Goal: Check status: Check status

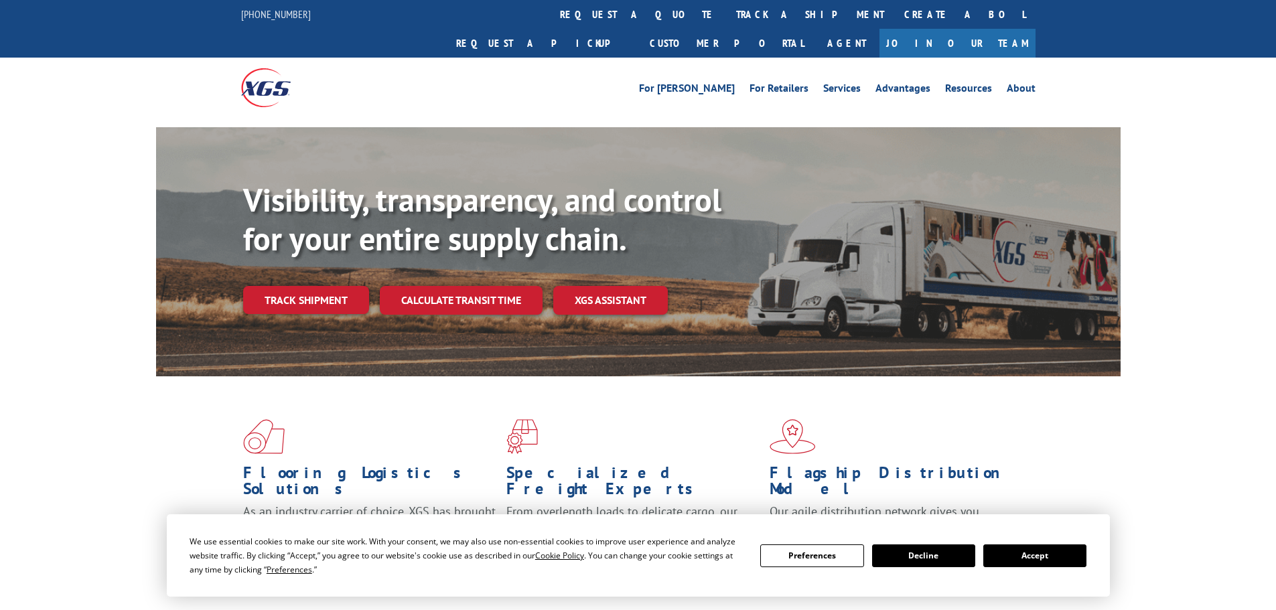
click at [1025, 556] on button "Accept" at bounding box center [1034, 555] width 103 height 23
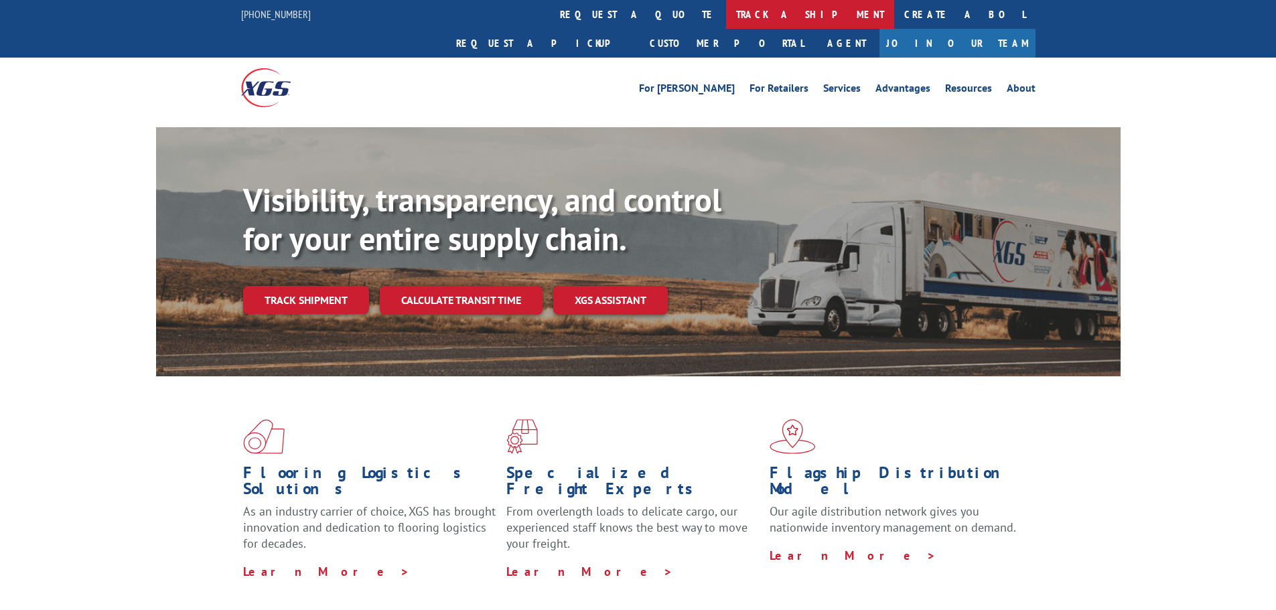
click at [726, 11] on link "track a shipment" at bounding box center [810, 14] width 168 height 29
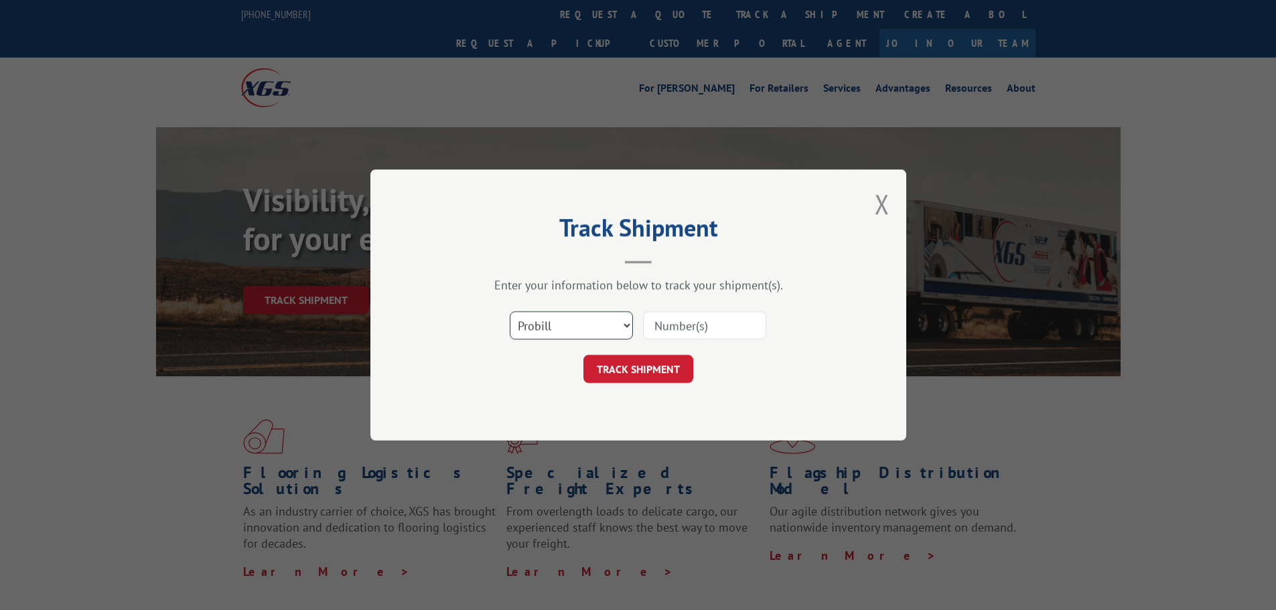
click at [550, 322] on select "Select category... Probill BOL PO" at bounding box center [571, 325] width 123 height 28
select select "po"
click at [510, 311] on select "Select category... Probill BOL PO" at bounding box center [571, 325] width 123 height 28
click at [702, 332] on input at bounding box center [704, 325] width 123 height 28
paste input "00106367380025661211"
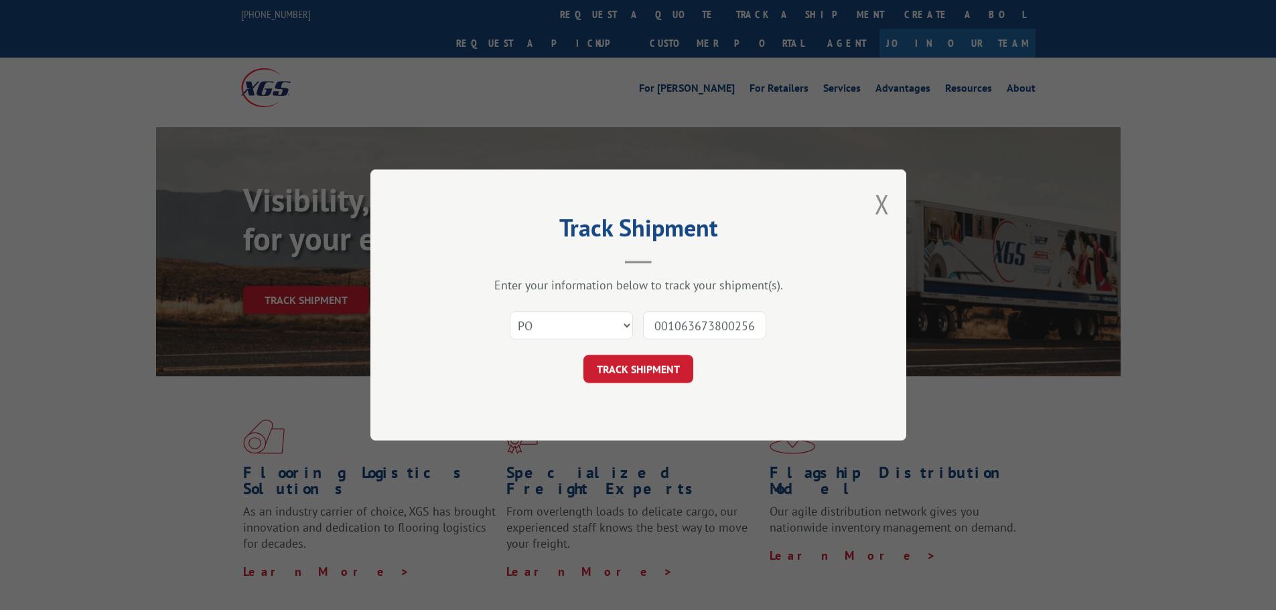
scroll to position [0, 37]
type input "00106367380025661211"
click at [639, 370] on button "TRACK SHIPMENT" at bounding box center [638, 369] width 110 height 28
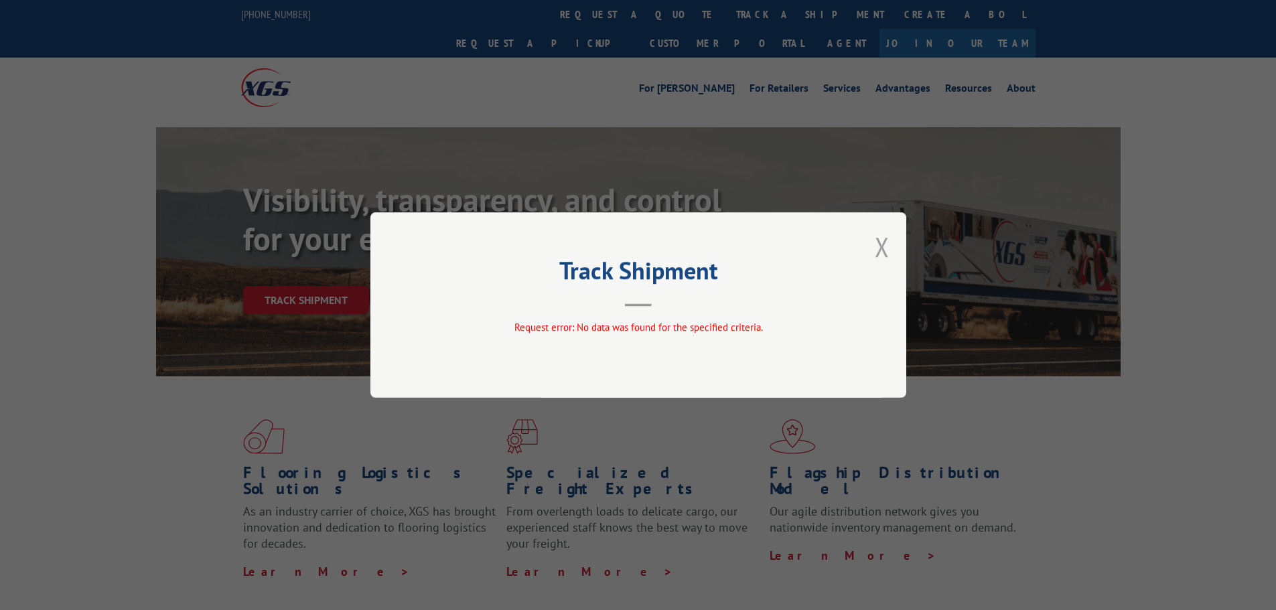
drag, startPoint x: 868, startPoint y: 249, endPoint x: 881, endPoint y: 247, distance: 13.5
click at [873, 248] on div "Track Shipment Request error: No data was found for the specified criteria." at bounding box center [638, 304] width 536 height 185
drag, startPoint x: 883, startPoint y: 246, endPoint x: 835, endPoint y: 222, distance: 53.3
click at [883, 245] on button "Close modal" at bounding box center [881, 246] width 15 height 35
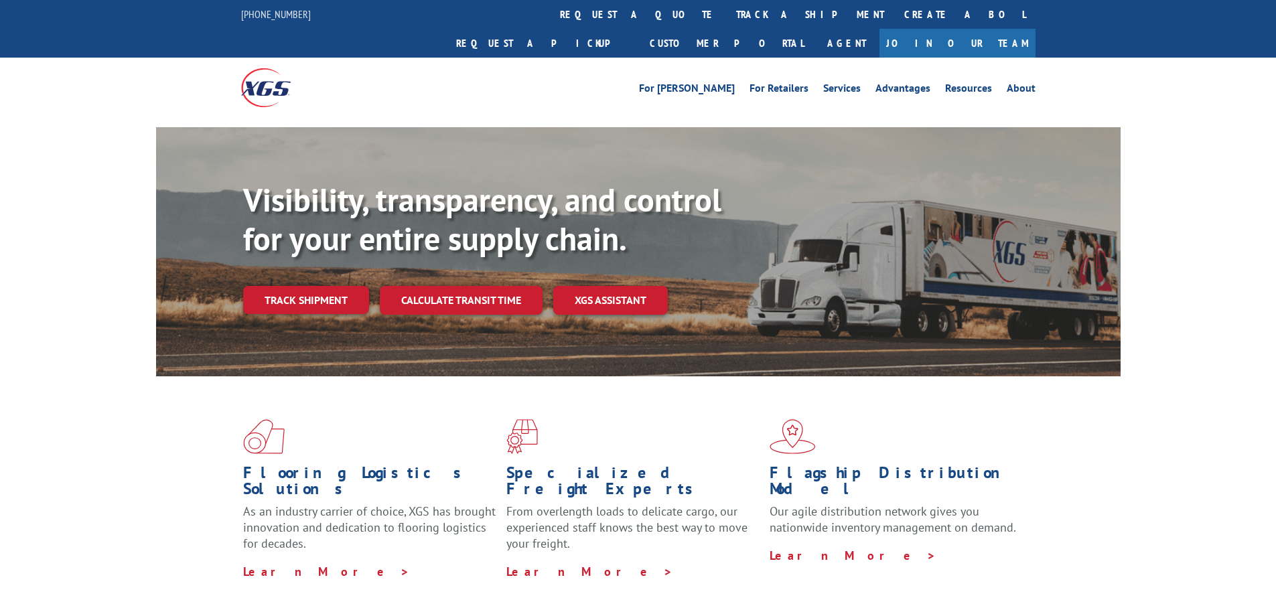
click at [726, 12] on link "track a shipment" at bounding box center [810, 14] width 168 height 29
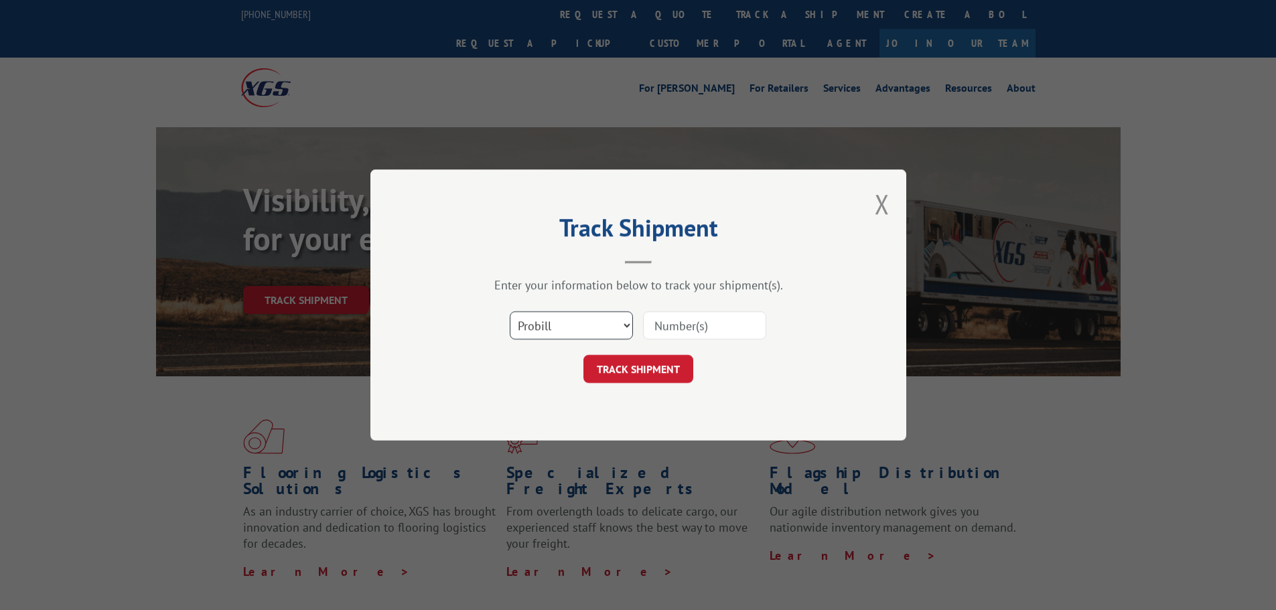
click at [570, 318] on select "Select category... Probill BOL PO" at bounding box center [571, 325] width 123 height 28
click at [700, 327] on input at bounding box center [704, 325] width 123 height 28
paste input "00106367380025661211"
type input "00106367380025661211"
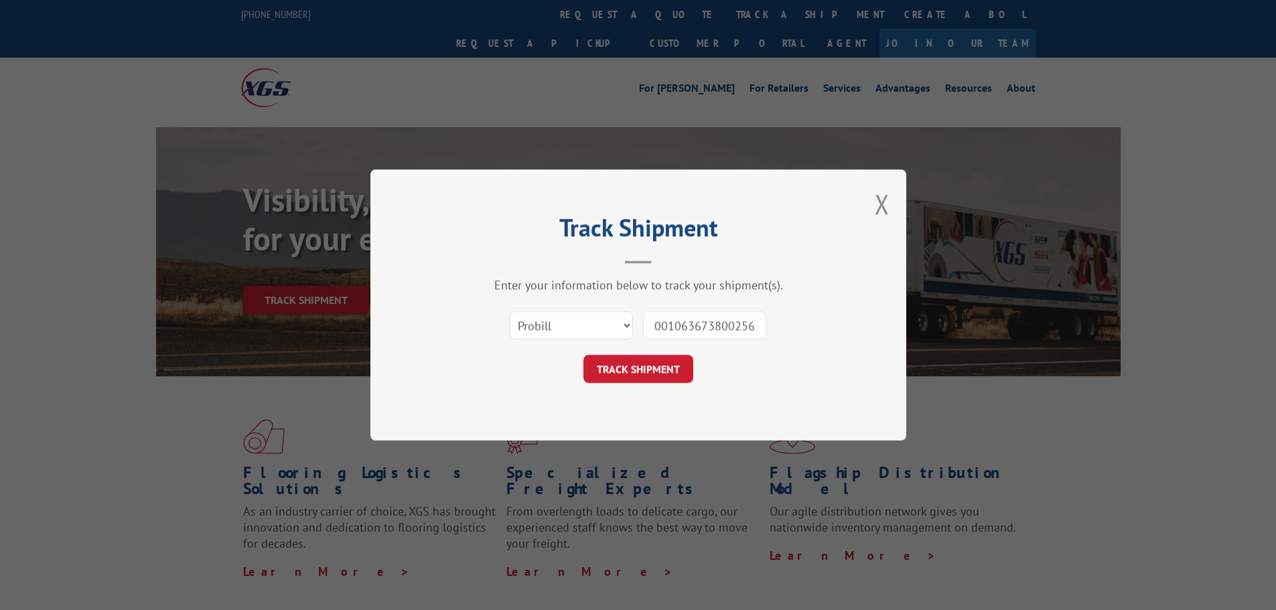
scroll to position [0, 37]
click button "TRACK SHIPMENT" at bounding box center [638, 369] width 110 height 28
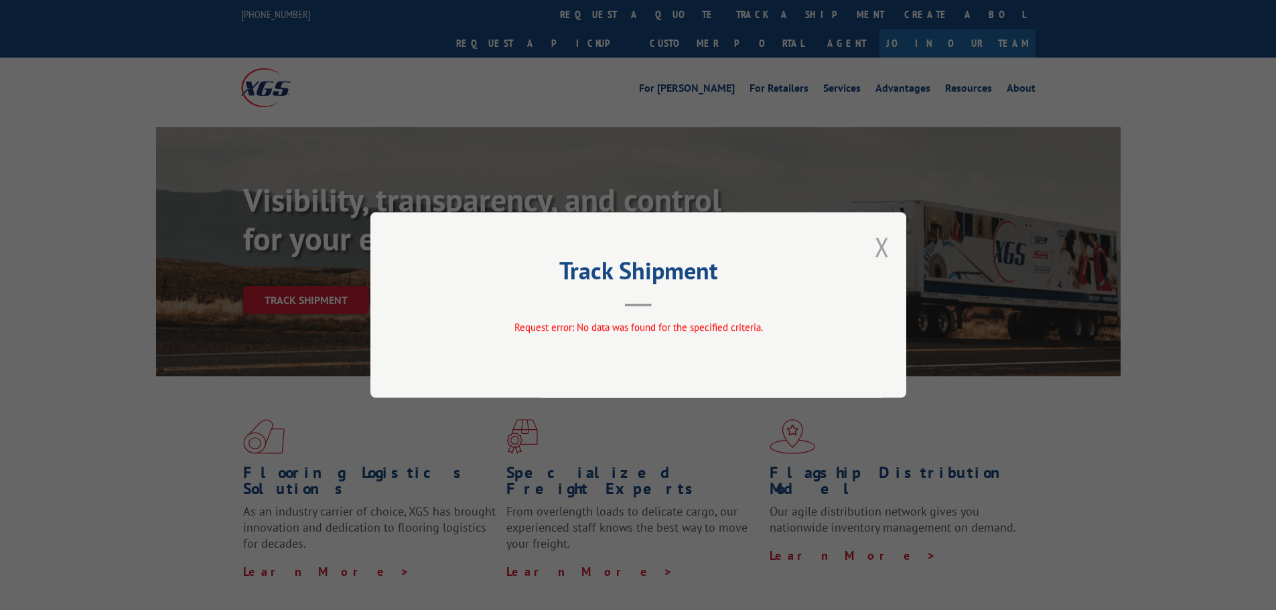
click at [881, 250] on button "Close modal" at bounding box center [881, 246] width 15 height 35
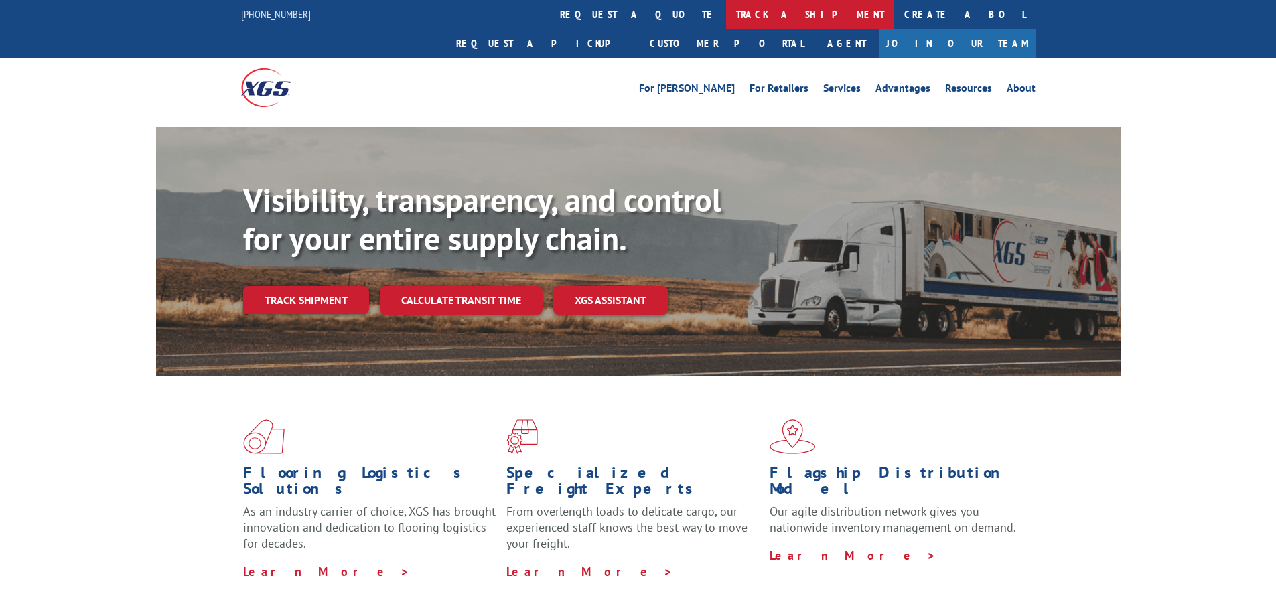
click at [726, 12] on link "track a shipment" at bounding box center [810, 14] width 168 height 29
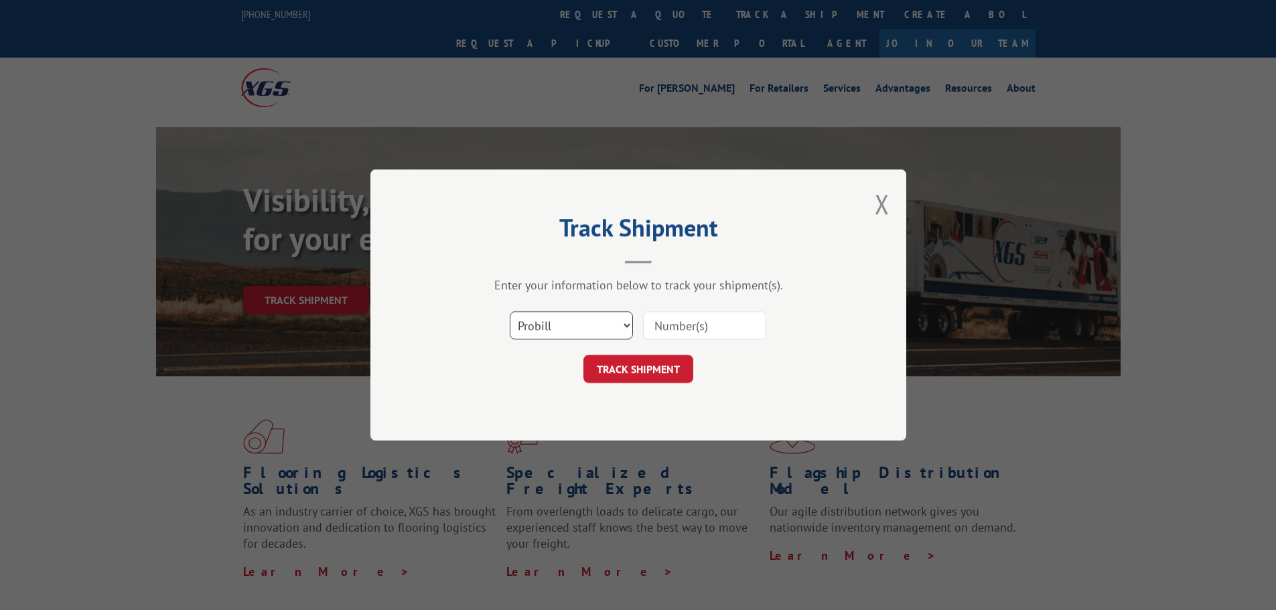
click at [570, 325] on select "Select category... Probill BOL PO" at bounding box center [571, 325] width 123 height 28
select select "bol"
click at [510, 311] on select "Select category... Probill BOL PO" at bounding box center [571, 325] width 123 height 28
click at [684, 319] on input at bounding box center [704, 325] width 123 height 28
paste input "00106367380025661211"
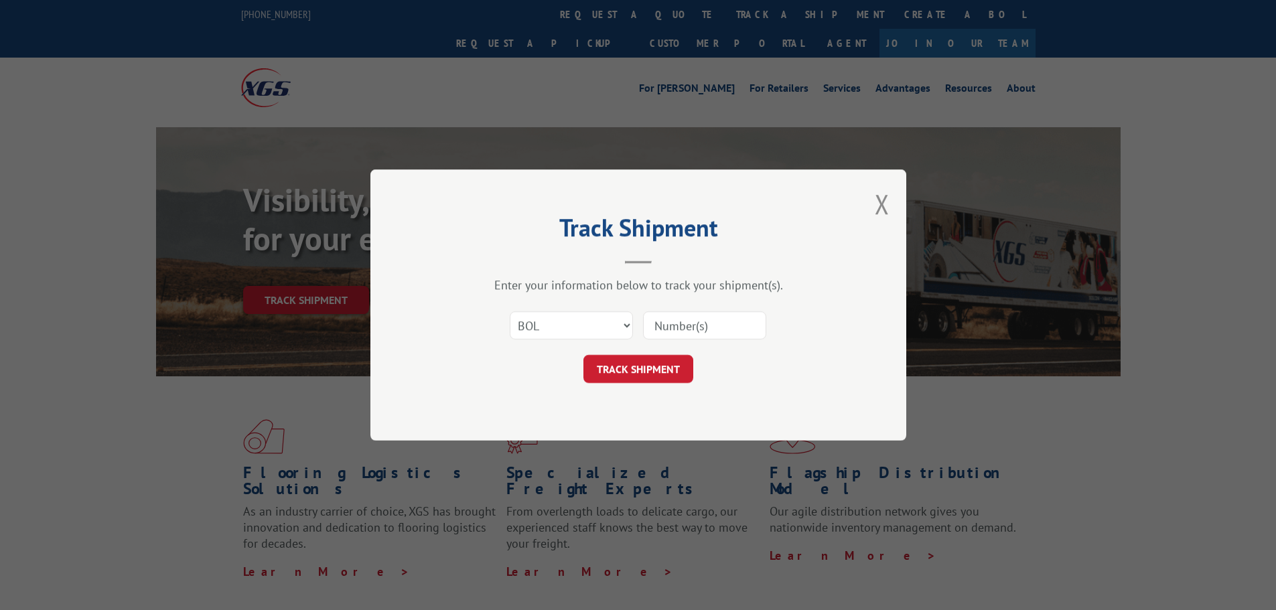
type input "00106367380025661211"
click button "TRACK SHIPMENT" at bounding box center [638, 369] width 110 height 28
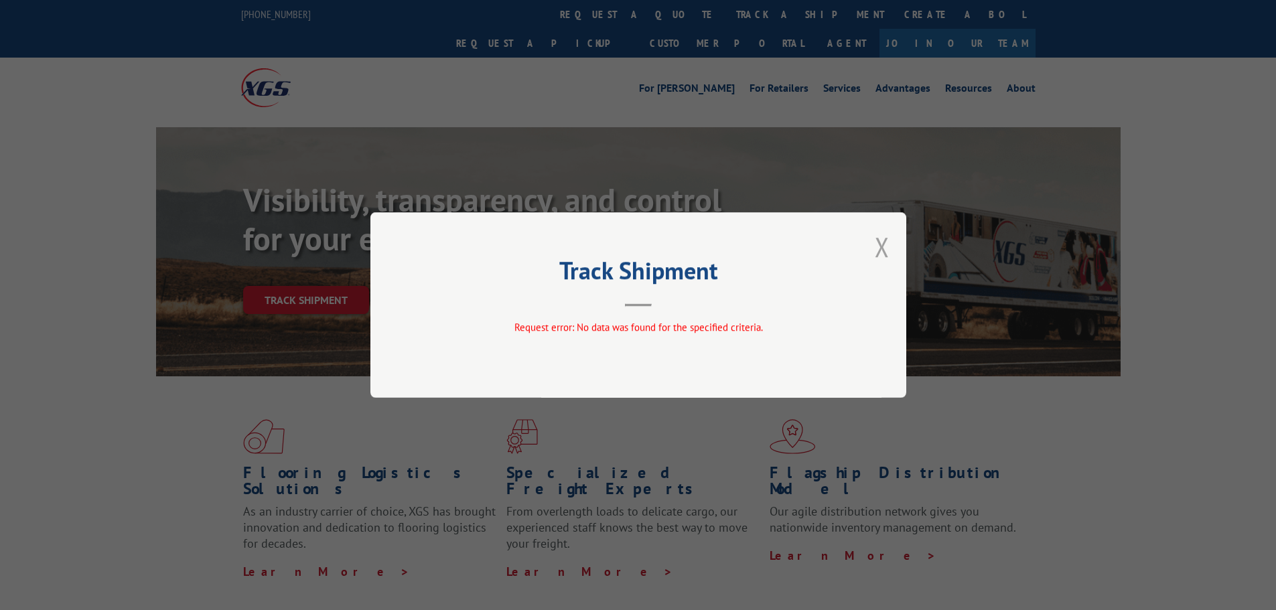
drag, startPoint x: 872, startPoint y: 243, endPoint x: 879, endPoint y: 244, distance: 6.7
click at [874, 243] on div "Track Shipment Request error: No data was found for the specified criteria." at bounding box center [638, 304] width 536 height 185
click at [888, 246] on button "Close modal" at bounding box center [881, 246] width 15 height 35
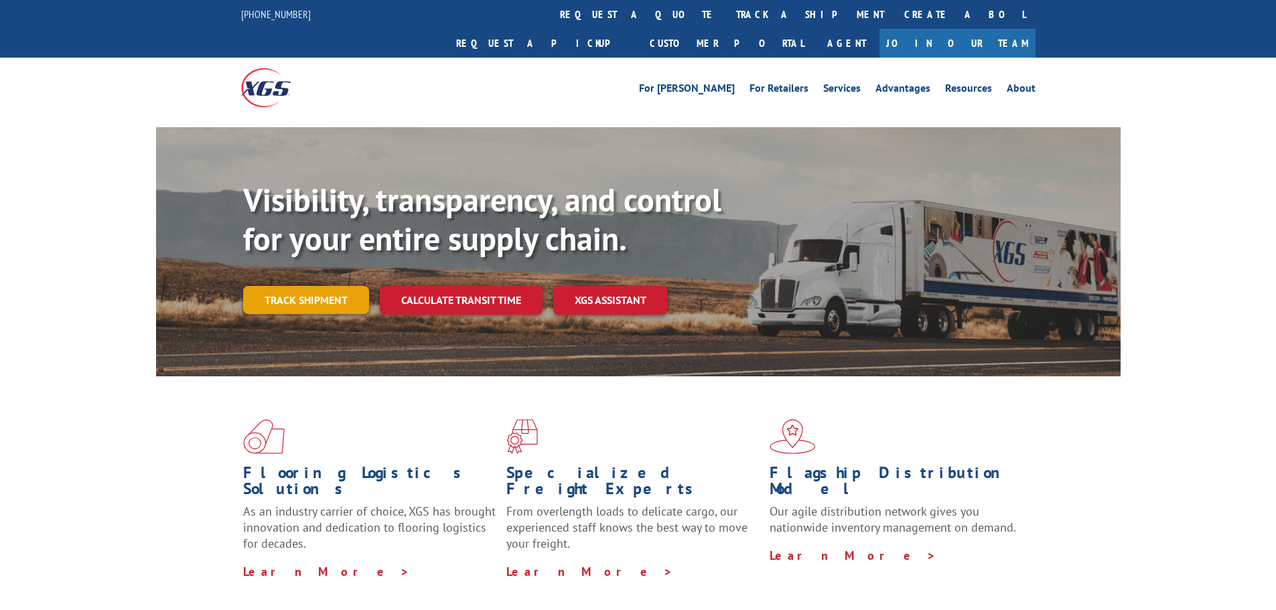
click at [314, 286] on link "Track shipment" at bounding box center [306, 300] width 126 height 28
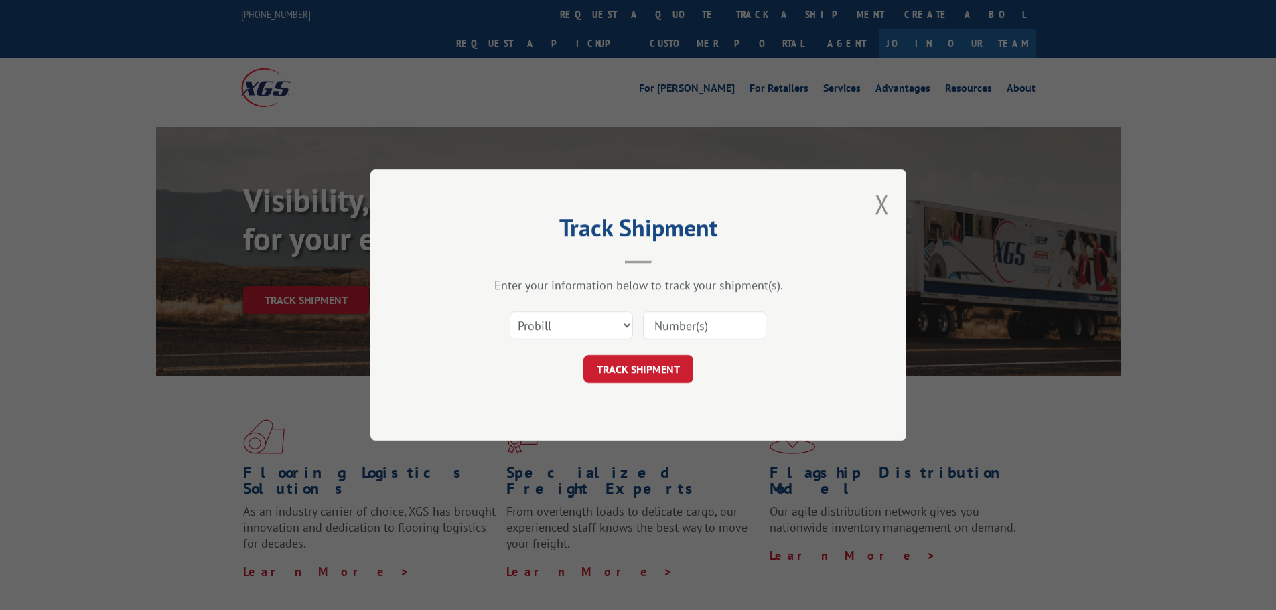
click at [718, 315] on input at bounding box center [704, 325] width 123 height 28
click at [537, 329] on select "Select category... Probill BOL PO" at bounding box center [571, 325] width 123 height 28
select select "po"
click at [510, 311] on select "Select category... Probill BOL PO" at bounding box center [571, 325] width 123 height 28
click at [678, 329] on input at bounding box center [704, 325] width 123 height 28
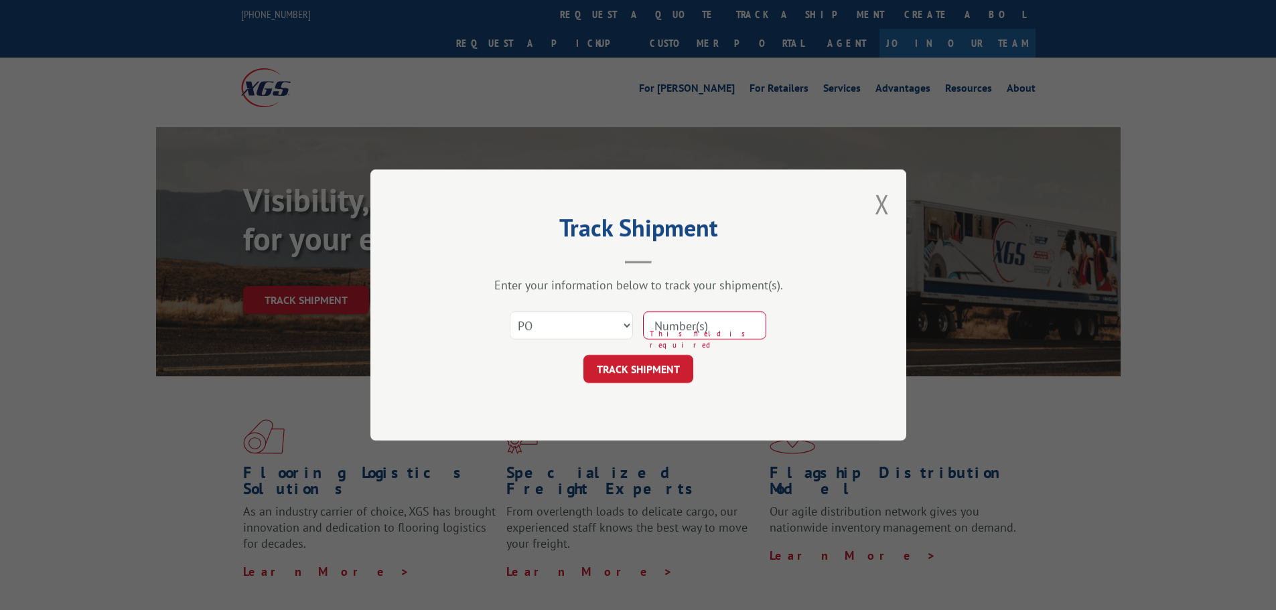
paste input "296527993"
type input "296527993"
click button "TRACK SHIPMENT" at bounding box center [638, 369] width 110 height 28
